Goal: Task Accomplishment & Management: Complete application form

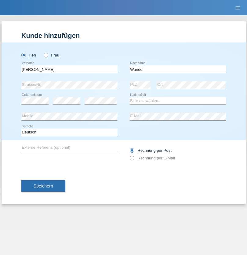
type input "Waridel"
select select "CH"
radio input "true"
click at [69, 69] on input "text" at bounding box center [69, 69] width 96 height 8
type input "Mohamed"
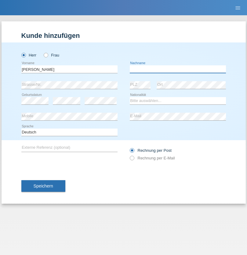
click at [177, 69] on input "text" at bounding box center [178, 69] width 96 height 8
type input "Mohamed"
select select "SY"
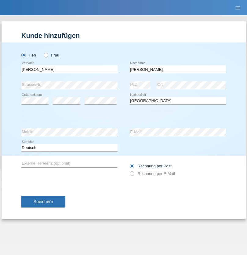
select select "C"
select select "21"
select select "12"
select select "2013"
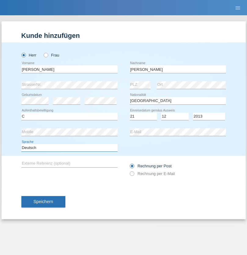
select select "en"
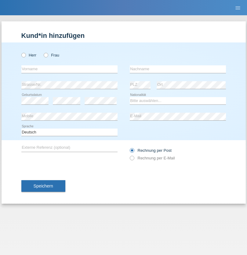
radio input "true"
click at [69, 69] on input "text" at bounding box center [69, 69] width 96 height 8
type input "David"
click at [177, 69] on input "text" at bounding box center [178, 69] width 96 height 8
type input "Senn"
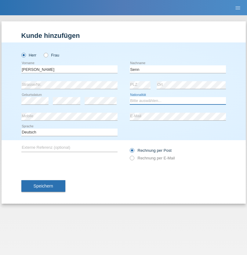
select select "CH"
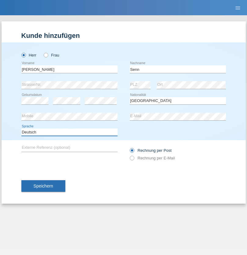
select select "en"
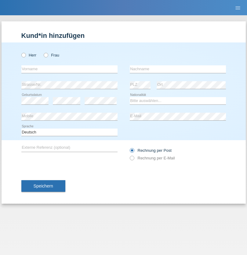
radio input "true"
click at [69, 69] on input "text" at bounding box center [69, 69] width 96 height 8
type input "Rafet"
click at [177, 69] on input "text" at bounding box center [178, 69] width 96 height 8
type input "Sacipi"
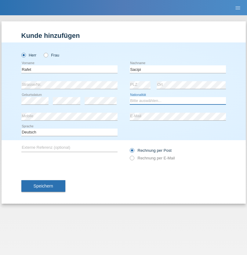
select select "RS"
select select "C"
select select "12"
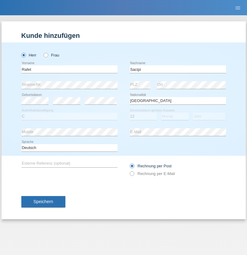
select select "08"
select select "2021"
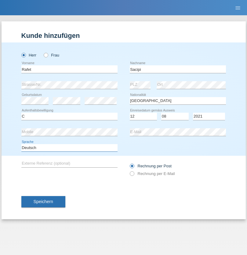
select select "en"
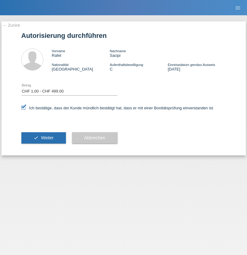
select select "1"
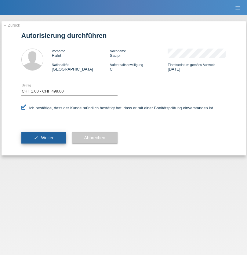
click at [43, 138] on span "Weiter" at bounding box center [47, 137] width 13 height 5
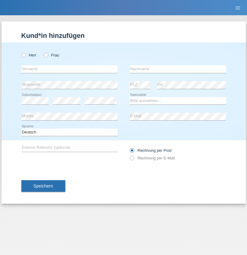
radio input "true"
click at [69, 69] on input "text" at bounding box center [69, 69] width 96 height 8
type input "firat"
click at [177, 69] on input "text" at bounding box center [178, 69] width 96 height 8
type input "kara"
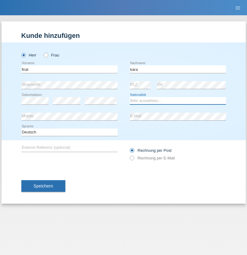
select select "CH"
radio input "true"
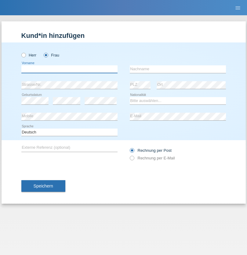
click at [69, 69] on input "text" at bounding box center [69, 69] width 96 height 8
type input "[PERSON_NAME]"
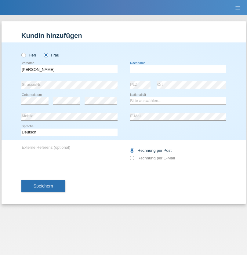
click at [177, 69] on input "text" at bounding box center [178, 69] width 96 height 8
type input "Dössegger"
select select "CH"
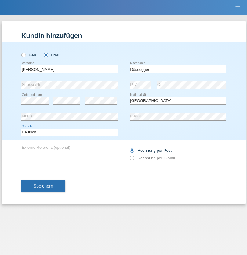
select select "en"
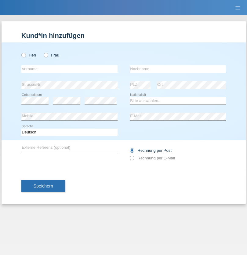
radio input "true"
click at [69, 69] on input "text" at bounding box center [69, 69] width 96 height 8
type input "Senije"
click at [177, 69] on input "text" at bounding box center [178, 69] width 96 height 8
type input "[DEMOGRAPHIC_DATA]"
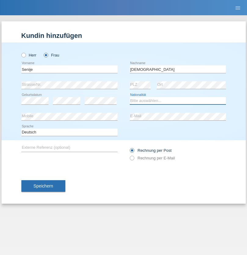
select select "CH"
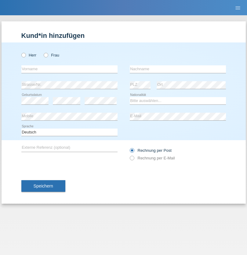
radio input "true"
click at [69, 69] on input "text" at bounding box center [69, 69] width 96 height 8
type input "[PERSON_NAME]"
click at [177, 69] on input "text" at bounding box center [178, 69] width 96 height 8
type input "Priestley"
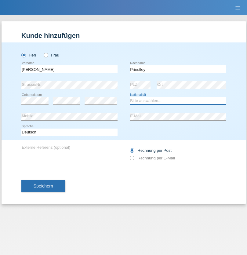
select select "CH"
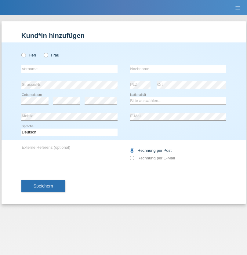
radio input "true"
click at [69, 69] on input "text" at bounding box center [69, 69] width 96 height 8
type input "Francesco"
click at [177, 69] on input "text" at bounding box center [178, 69] width 96 height 8
type input "Fortugno"
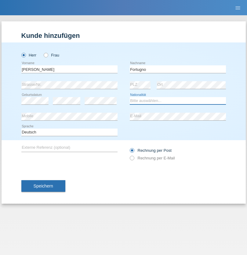
select select "IT"
select select "C"
select select "09"
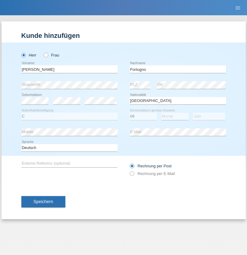
select select "08"
select select "2006"
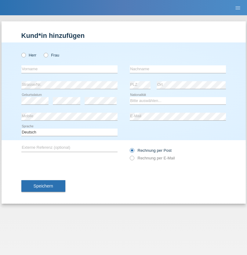
radio input "true"
click at [69, 69] on input "text" at bounding box center [69, 69] width 96 height 8
type input "[PERSON_NAME]"
click at [177, 69] on input "text" at bounding box center [178, 69] width 96 height 8
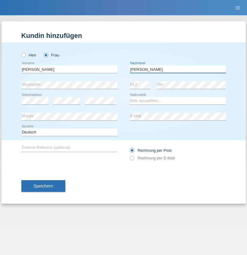
type input "[PERSON_NAME]"
select select "UA"
select select "C"
select select "23"
select select "10"
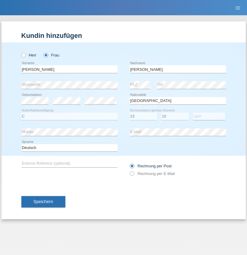
select select "2021"
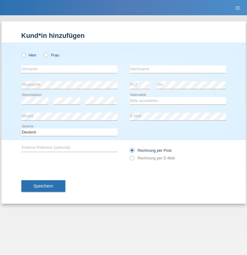
radio input "true"
click at [69, 69] on input "text" at bounding box center [69, 69] width 96 height 8
type input "Nuria"
click at [177, 69] on input "text" at bounding box center [178, 69] width 96 height 8
type input "D'Antino"
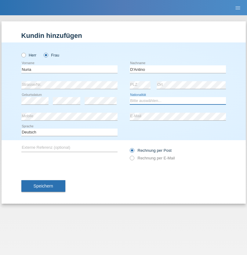
select select "CH"
